Goal: Entertainment & Leisure: Consume media (video, audio)

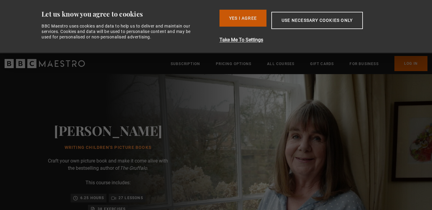
click at [239, 22] on button "Yes I Agree" at bounding box center [243, 18] width 47 height 17
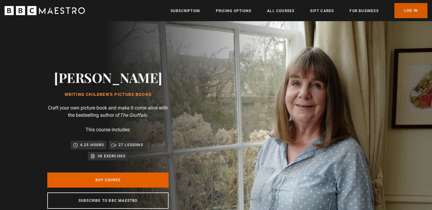
click at [407, 11] on link "Log In" at bounding box center [411, 10] width 33 height 15
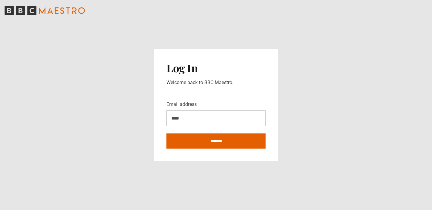
type input "**********"
click at [217, 151] on div "**********" at bounding box center [215, 105] width 123 height 112
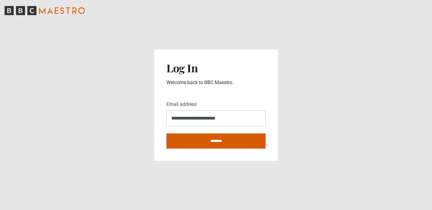
click at [216, 145] on input "********" at bounding box center [216, 141] width 99 height 15
type input "**********"
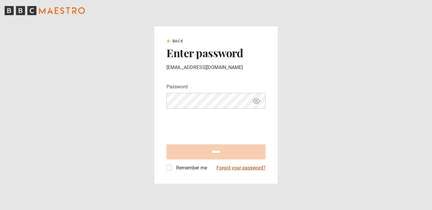
click at [227, 168] on link "Forgot your password?" at bounding box center [241, 168] width 49 height 7
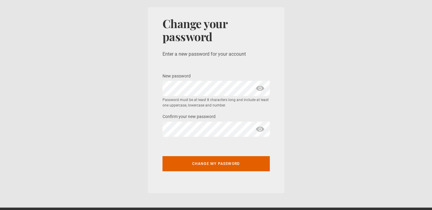
click at [259, 89] on span "show password" at bounding box center [260, 88] width 10 height 15
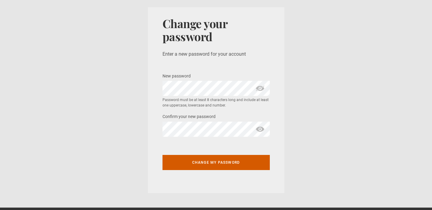
click at [207, 163] on button "Change my password" at bounding box center [216, 162] width 107 height 15
click at [216, 166] on button "Change my password" at bounding box center [216, 162] width 107 height 15
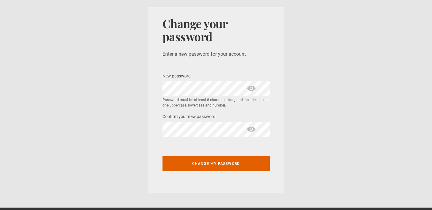
click at [251, 88] on span "show password" at bounding box center [252, 88] width 10 height 15
click at [252, 129] on span "show password" at bounding box center [252, 129] width 10 height 15
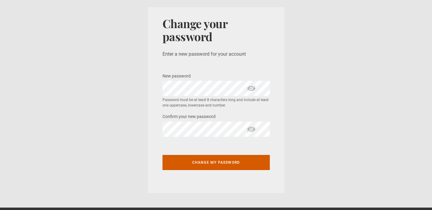
click at [207, 168] on button "Change my password" at bounding box center [216, 162] width 107 height 15
click at [207, 164] on button "Change my password" at bounding box center [216, 162] width 107 height 15
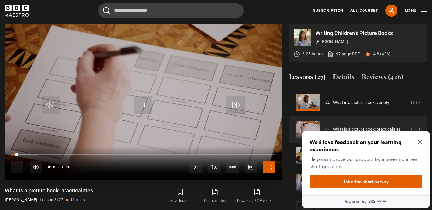
click at [271, 170] on span "Video Player" at bounding box center [269, 167] width 12 height 12
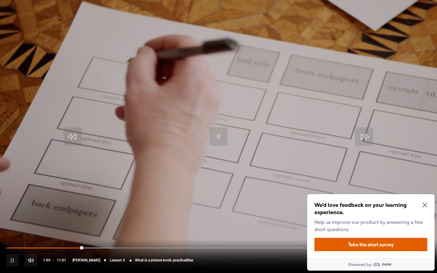
click at [39, 210] on div "10s Skip Back 10 seconds Pause 10s Skip Forward 10 seconds Loaded : 27.23% 01:5…" at bounding box center [218, 256] width 437 height 34
click at [39, 210] on div "10s Skip Back 10 seconds Pause 10s Skip Forward 10 seconds Loaded : 27.23% 02:0…" at bounding box center [218, 256] width 437 height 34
drag, startPoint x: 84, startPoint y: 246, endPoint x: 54, endPoint y: 245, distance: 29.7
click at [54, 210] on div "10s Skip Back 10 seconds Play 10s Skip Forward 10 seconds Loaded : 0.00% 01:59 …" at bounding box center [218, 256] width 437 height 34
drag, startPoint x: 56, startPoint y: 247, endPoint x: 30, endPoint y: 248, distance: 26.1
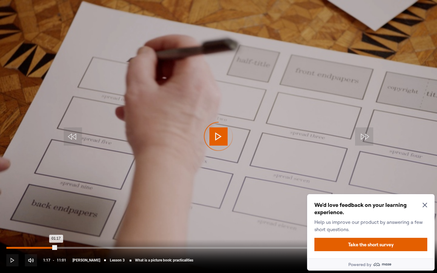
click at [30, 210] on div "01:17" at bounding box center [31, 248] width 50 height 2
drag, startPoint x: 33, startPoint y: 248, endPoint x: 13, endPoint y: 247, distance: 19.7
click at [13, 210] on div "00:21" at bounding box center [19, 248] width 26 height 2
click at [19, 210] on div "00:19" at bounding box center [19, 248] width 1 height 2
click at [217, 137] on span "Video Player" at bounding box center [218, 136] width 18 height 18
